Goal: Find specific page/section: Find specific page/section

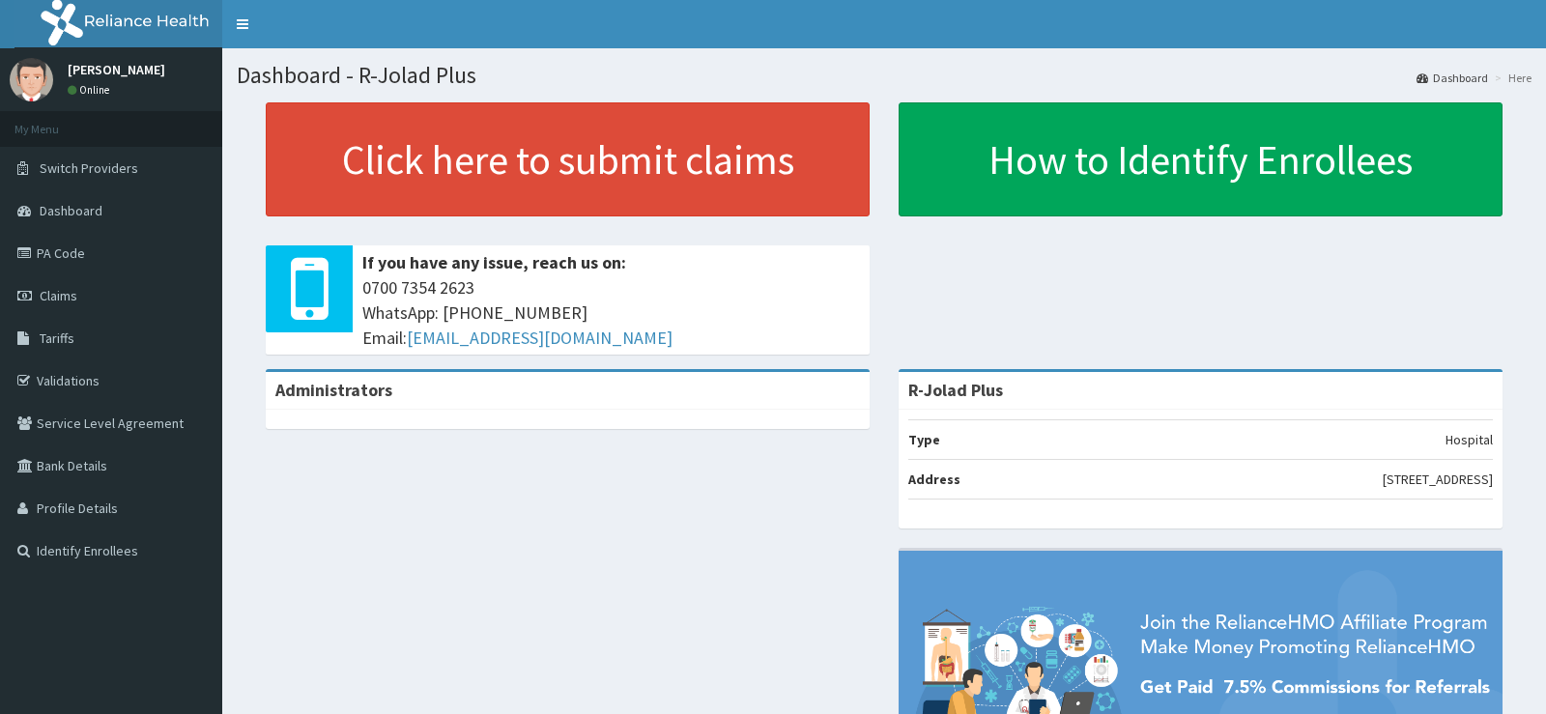
click at [146, 198] on link "Dashboard" at bounding box center [111, 210] width 222 height 43
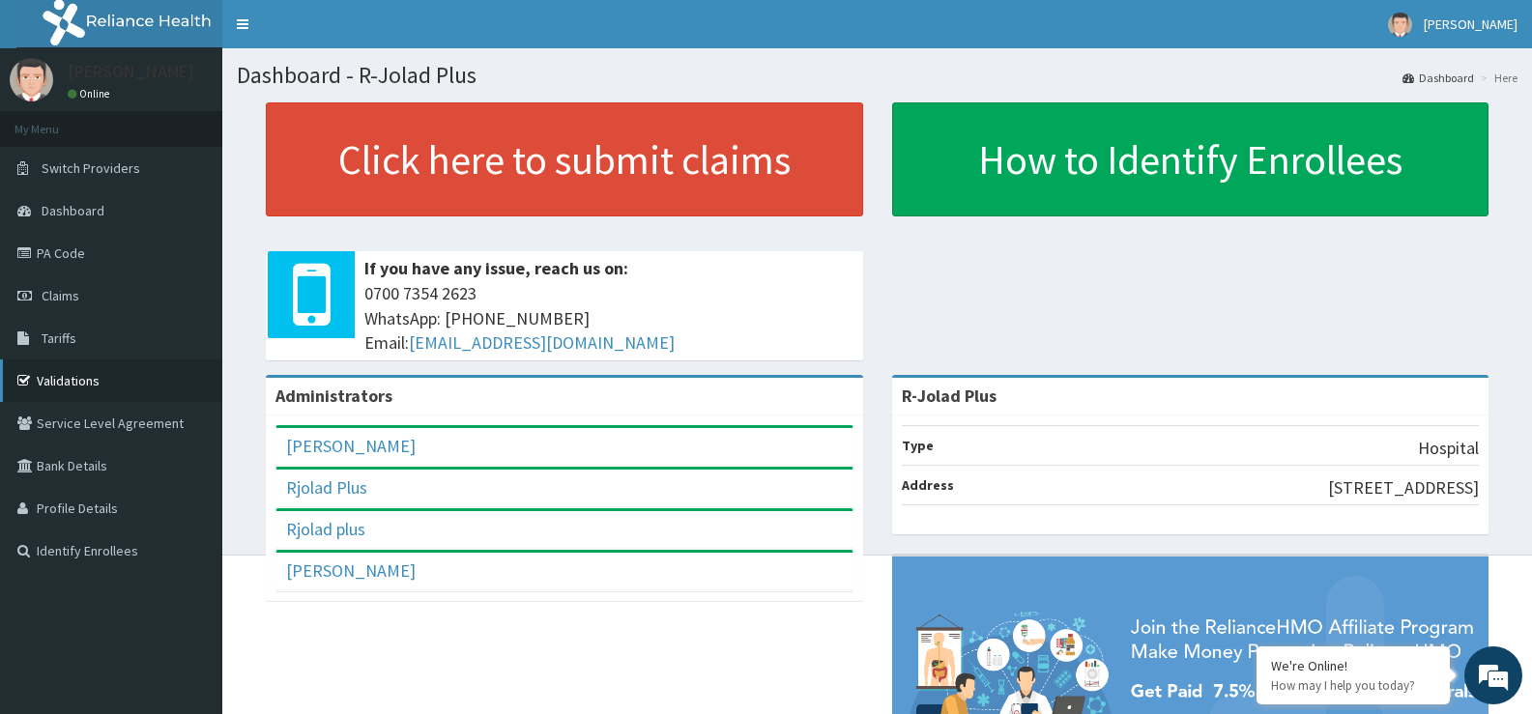
click at [101, 385] on link "Validations" at bounding box center [111, 381] width 222 height 43
